Goal: Book appointment/travel/reservation

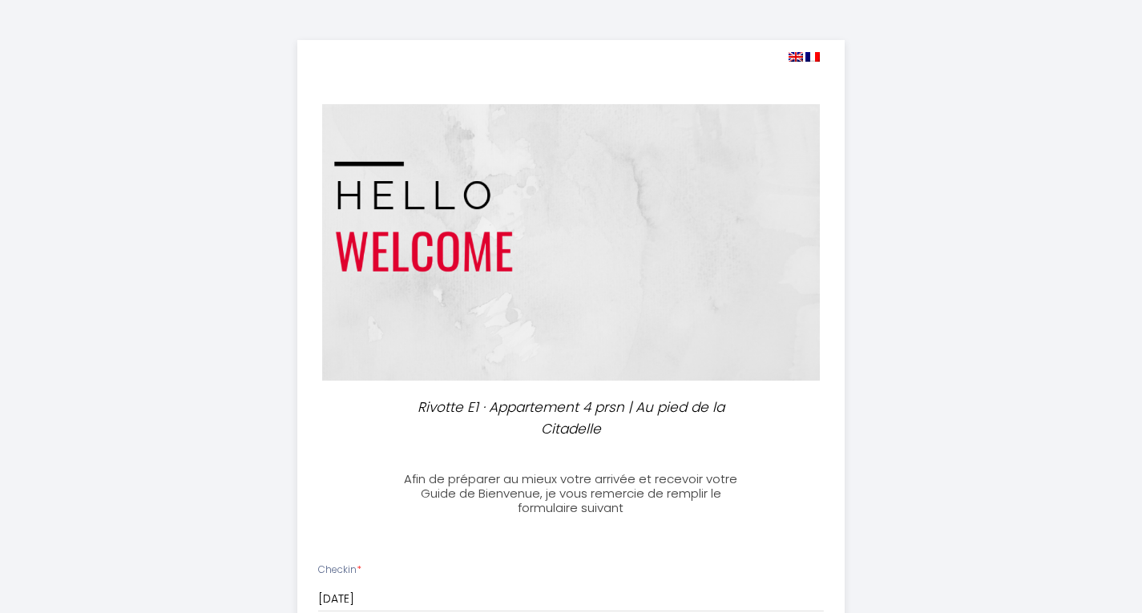
select select
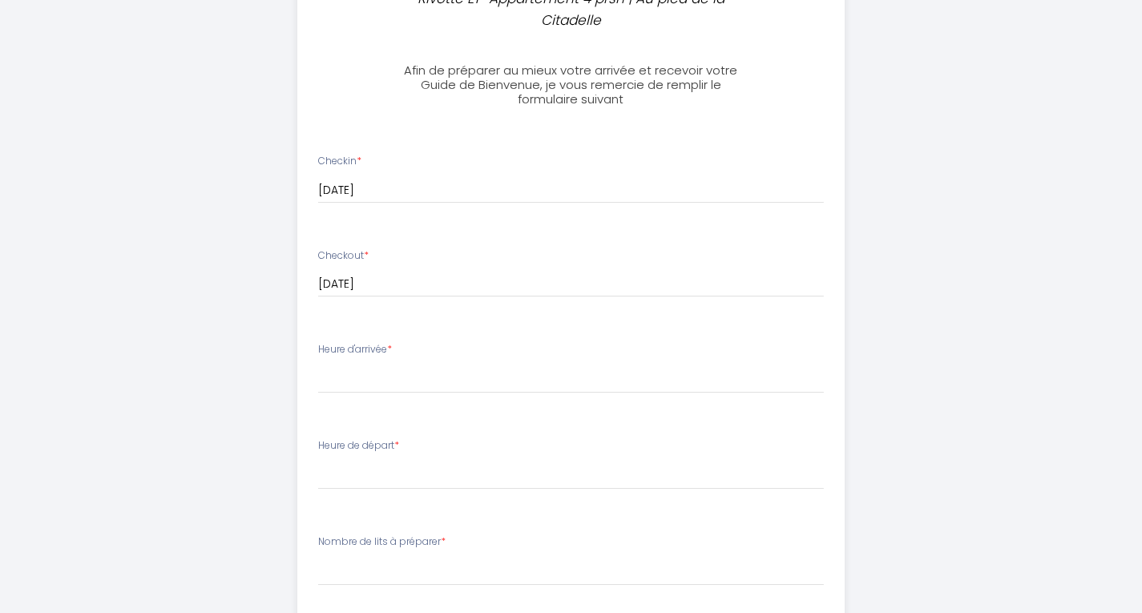
scroll to position [410, 0]
click at [464, 379] on select "16:00 16:30 17:00 17:30 18:00 18:30 19:00 19:30 20:00 20:30 21:00 21:30 22:00 2…" at bounding box center [571, 376] width 506 height 30
select select "17:00"
click at [318, 361] on select "16:00 16:30 17:00 17:30 18:00 18:30 19:00 19:30 20:00 20:30 21:00 21:30 22:00 2…" at bounding box center [571, 376] width 506 height 30
click at [243, 373] on div "Rivotte E1 · Appartement 4 prsn | Au pied de la Citadelle Afin de préparer au m…" at bounding box center [571, 244] width 820 height 1309
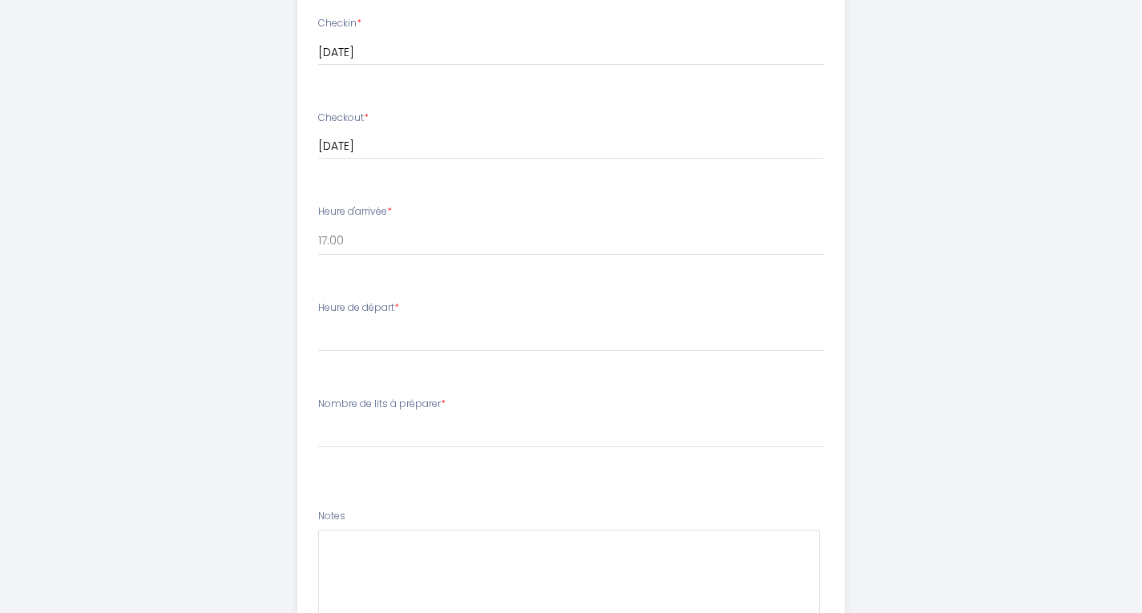
scroll to position [548, 0]
click at [364, 332] on select "00:00 00:30 01:00 01:30 02:00 02:30 03:00 03:30 04:00 04:30 05:00 05:30 06:00 0…" at bounding box center [571, 335] width 506 height 30
select select "11:00"
click at [318, 320] on select "00:00 00:30 01:00 01:30 02:00 02:30 03:00 03:30 04:00 04:30 05:00 05:30 06:00 0…" at bounding box center [571, 335] width 506 height 30
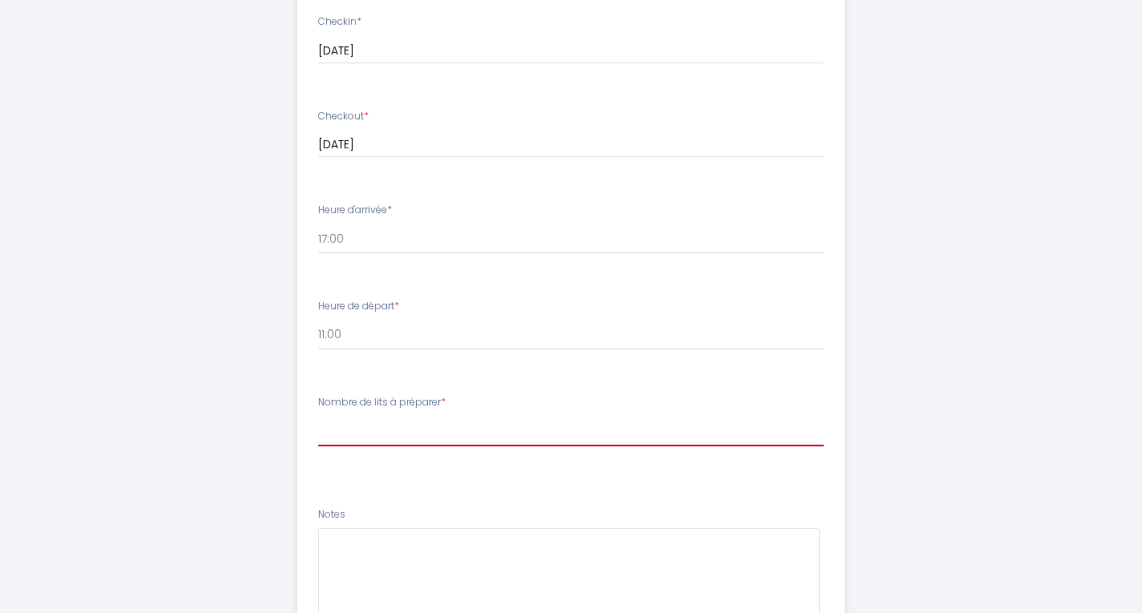
click at [440, 433] on select "[PERSON_NAME] de lits à préparer 1 2" at bounding box center [571, 431] width 506 height 30
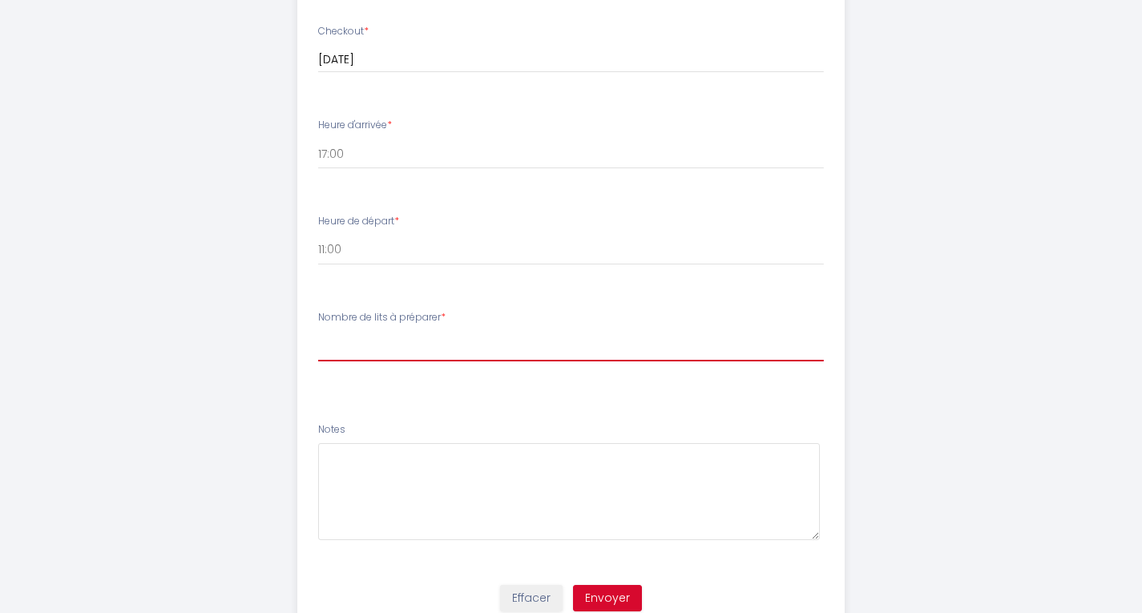
scroll to position [696, 0]
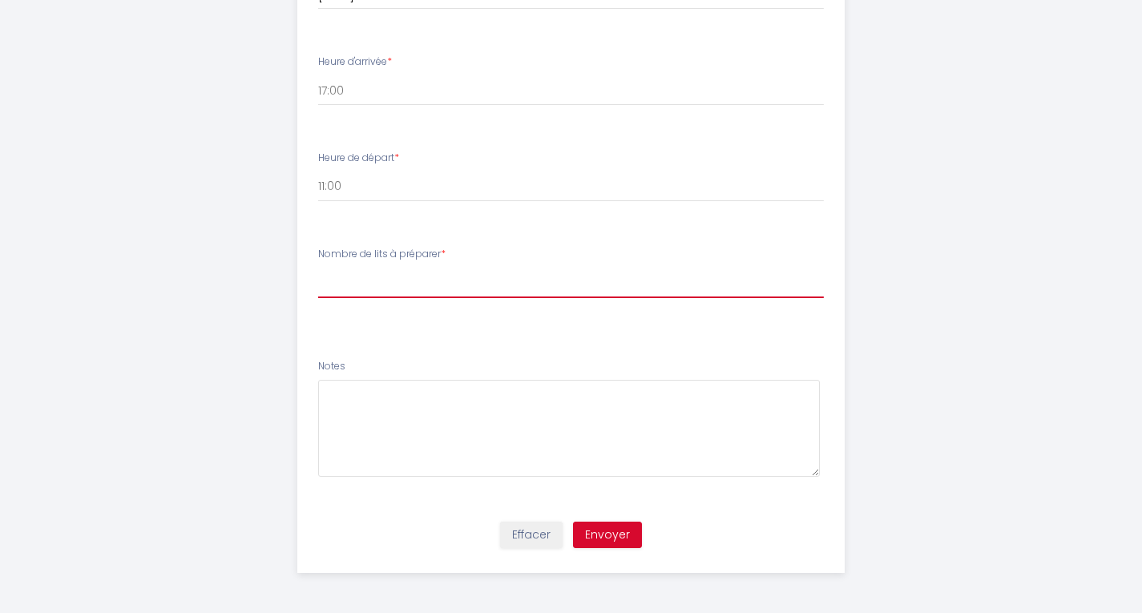
click at [417, 289] on select "[PERSON_NAME] de lits à préparer 1 2" at bounding box center [571, 283] width 506 height 30
select select "2"
click at [318, 268] on select "[PERSON_NAME] de lits à préparer 1 2" at bounding box center [571, 283] width 506 height 30
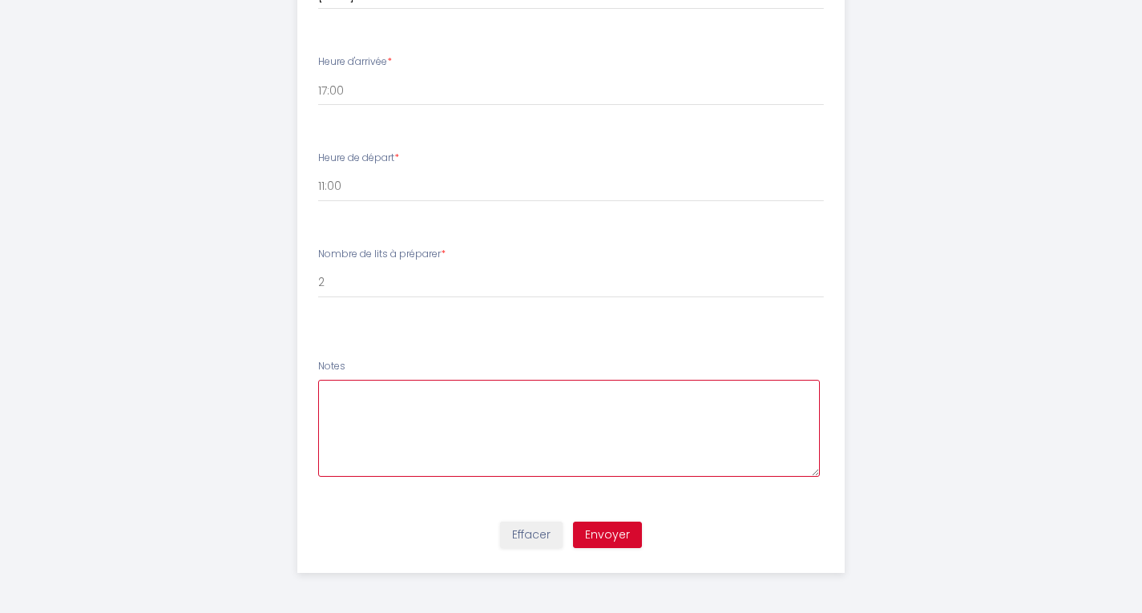
click at [393, 393] on textarea at bounding box center [569, 428] width 502 height 97
type textarea "we have a [DEMOGRAPHIC_DATA] baby with us, so if possible, can you please put a…"
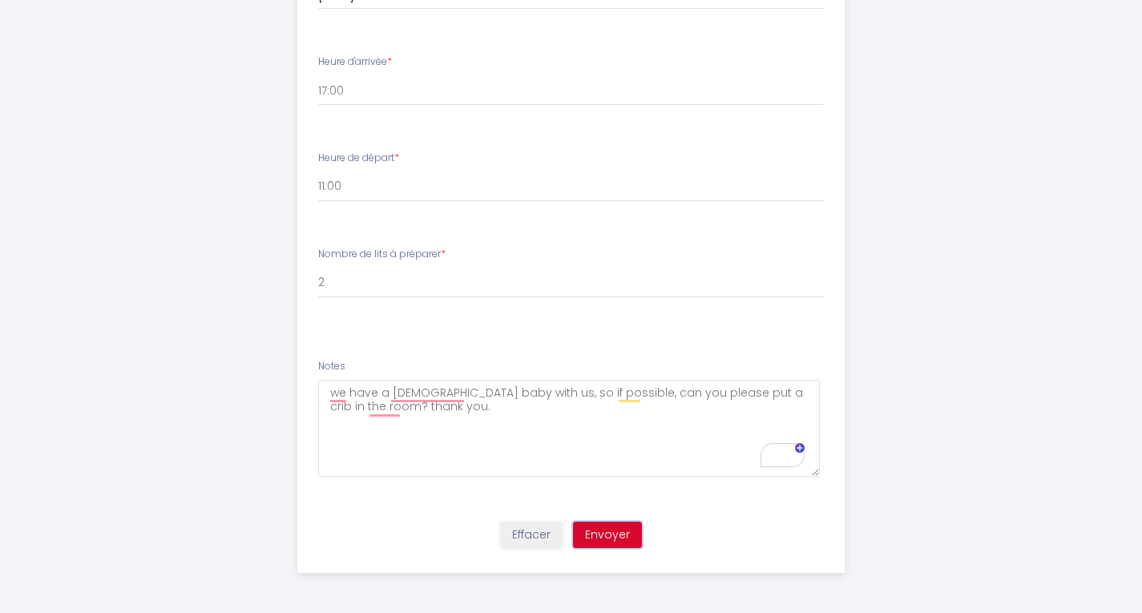
click at [621, 531] on button "Envoyer" at bounding box center [607, 535] width 69 height 27
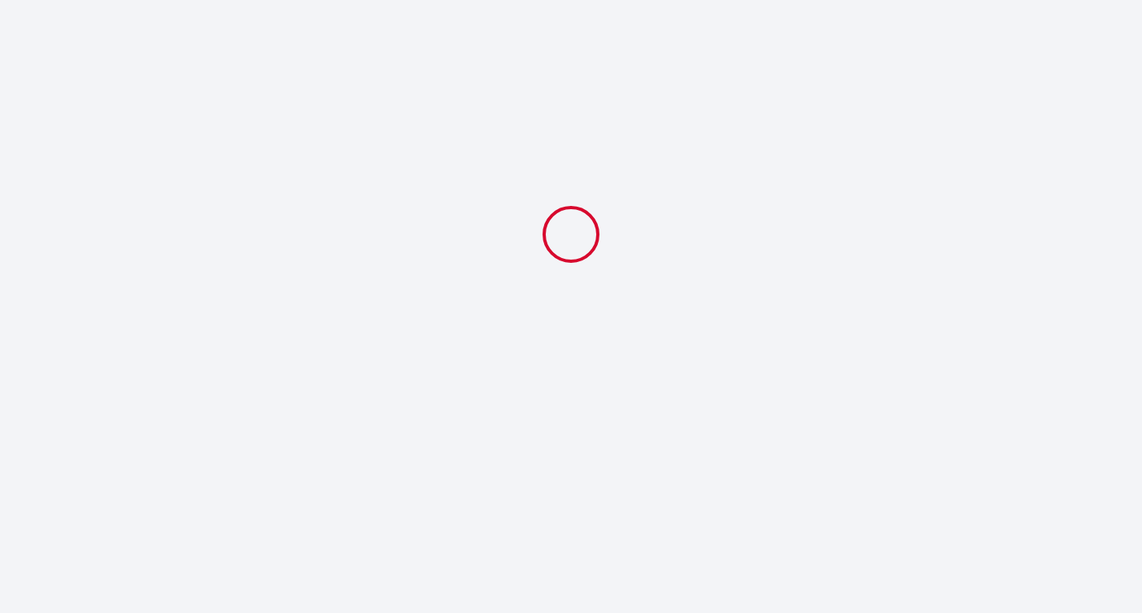
scroll to position [0, 0]
select select "17:00"
select select "11:00"
select select "2"
